Goal: Task Accomplishment & Management: Manage account settings

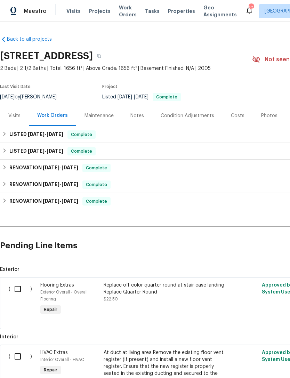
click at [71, 10] on span "Visits" at bounding box center [73, 11] width 14 height 7
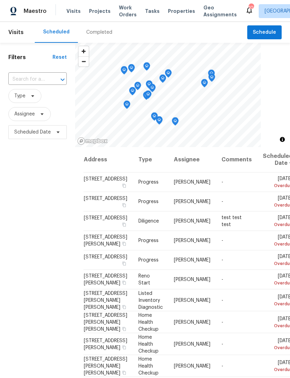
click at [47, 78] on input "text" at bounding box center [27, 79] width 39 height 11
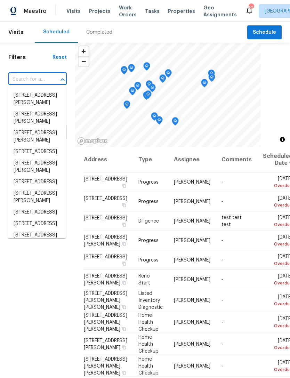
click at [34, 79] on input "text" at bounding box center [27, 79] width 39 height 11
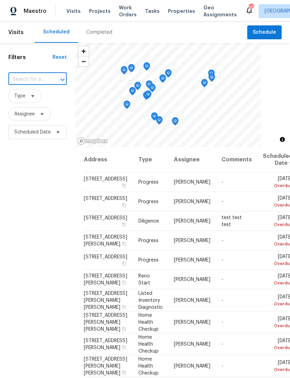
paste input "[STREET_ADDRESS][PERSON_NAME]"
type input "[STREET_ADDRESS][PERSON_NAME]"
click at [29, 102] on li "[STREET_ADDRESS][PERSON_NAME]" at bounding box center [37, 99] width 58 height 19
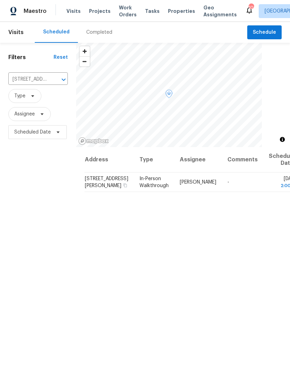
click at [95, 188] on span "[STREET_ADDRESS][PERSON_NAME]" at bounding box center [106, 182] width 43 height 12
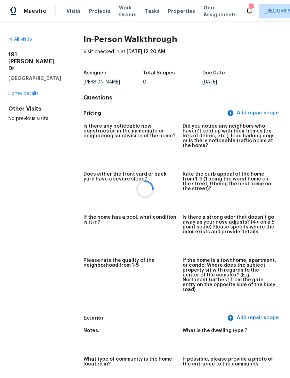
click at [29, 86] on div at bounding box center [145, 189] width 290 height 378
click at [26, 90] on div at bounding box center [145, 189] width 290 height 378
click at [25, 91] on link "Home details" at bounding box center [23, 93] width 30 height 5
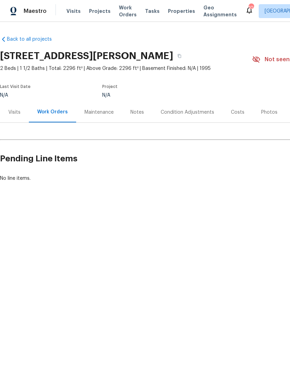
click at [19, 108] on div "Visits" at bounding box center [14, 112] width 29 height 21
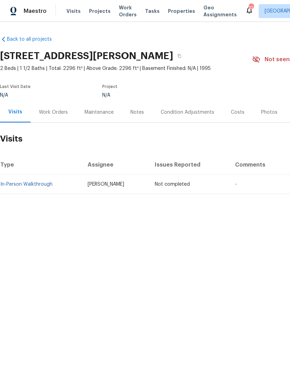
click at [53, 113] on div "Work Orders" at bounding box center [53, 112] width 29 height 7
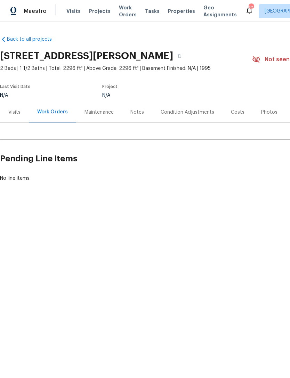
click at [187, 112] on div "Condition Adjustments" at bounding box center [188, 112] width 54 height 7
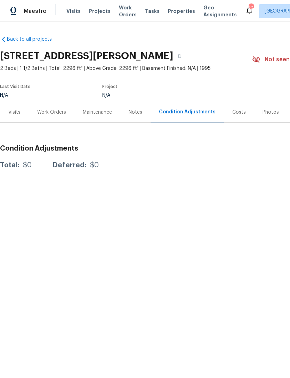
click at [133, 113] on div "Notes" at bounding box center [136, 112] width 14 height 7
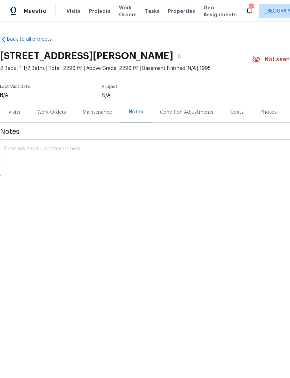
click at [19, 112] on div "Visits" at bounding box center [14, 112] width 12 height 7
